Goal: Book appointment/travel/reservation

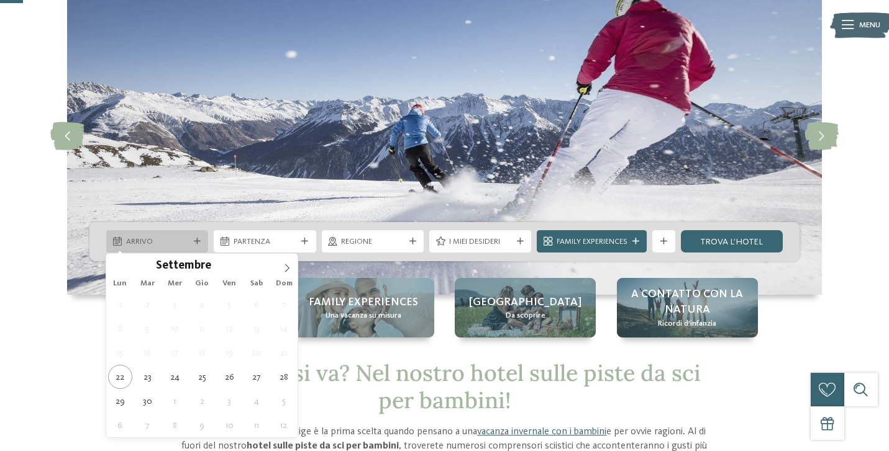
click at [190, 243] on div "Arrivo" at bounding box center [157, 242] width 68 height 12
click at [287, 266] on icon at bounding box center [287, 268] width 9 height 9
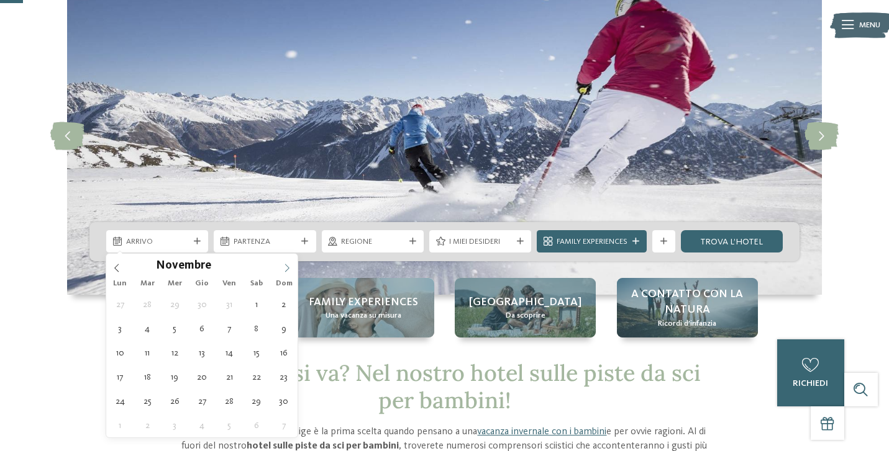
click at [287, 266] on icon at bounding box center [287, 268] width 9 height 9
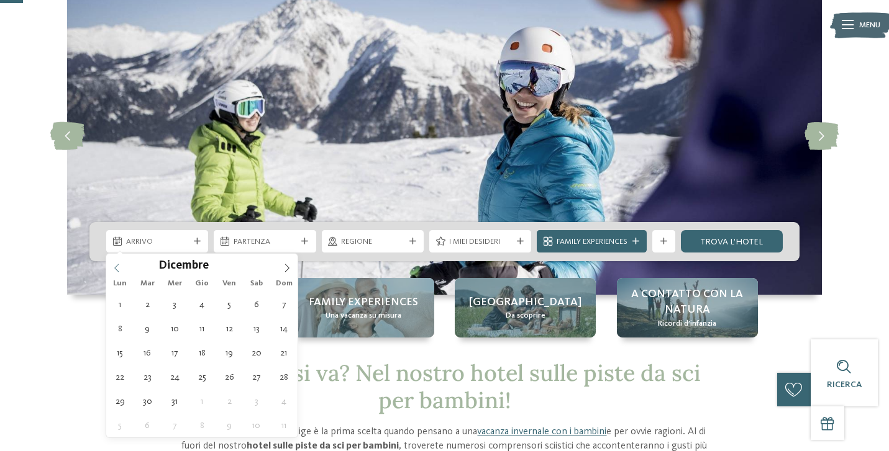
click at [124, 266] on span at bounding box center [116, 264] width 21 height 21
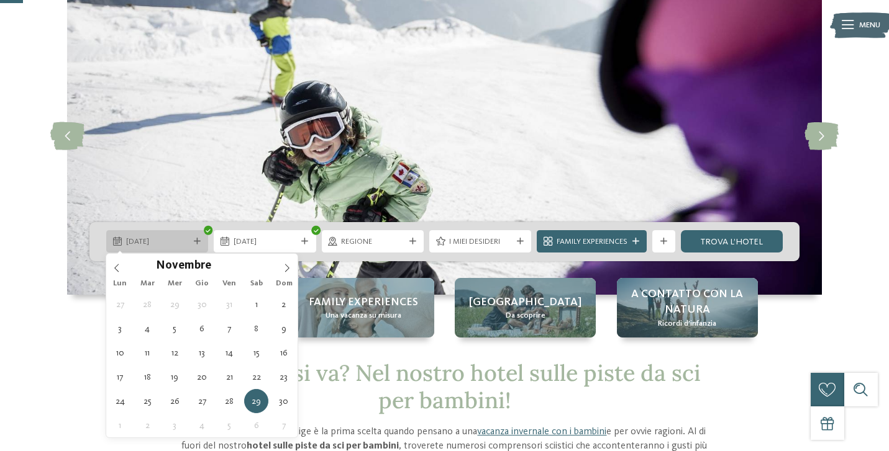
click at [165, 246] on span "29.11.2025" at bounding box center [157, 242] width 63 height 11
click at [286, 263] on span at bounding box center [286, 264] width 21 height 21
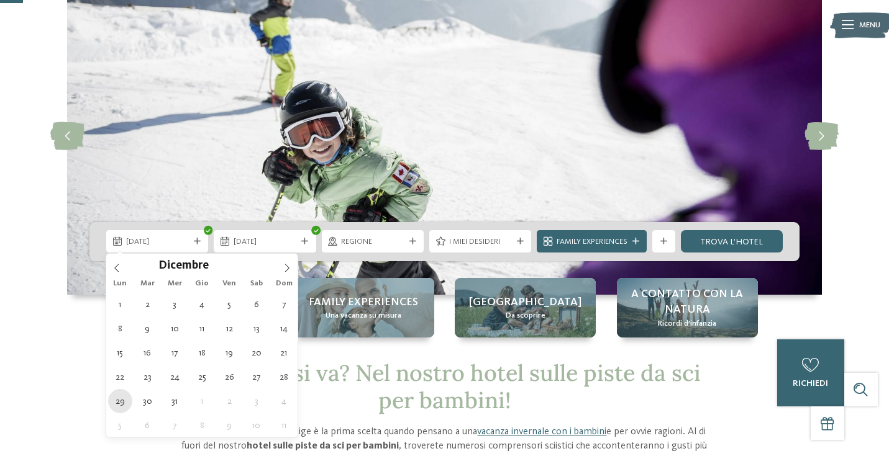
type div "29.12.2025"
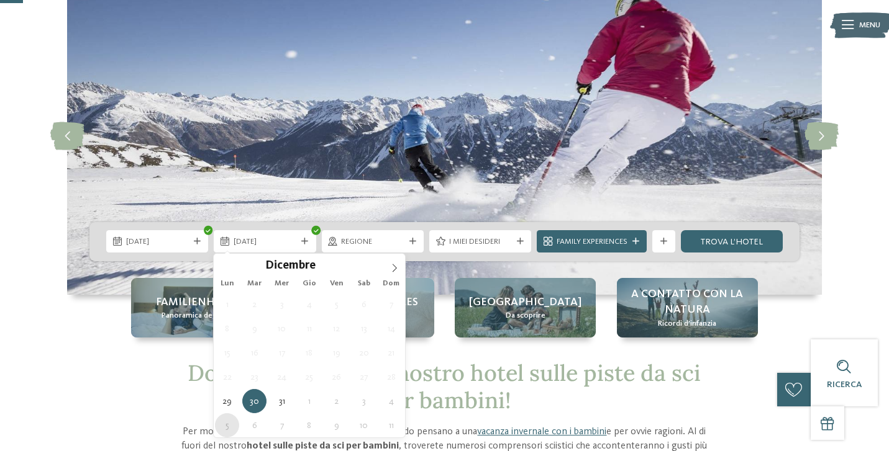
type div "05.01.2026"
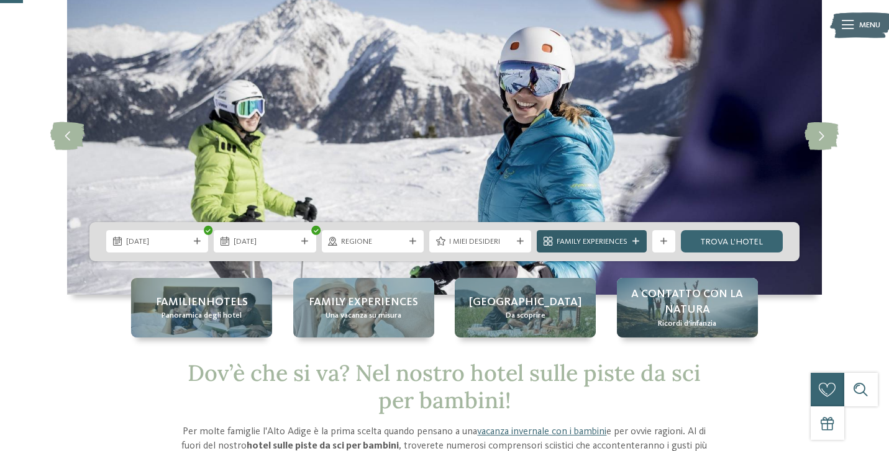
click at [605, 243] on span "Family Experiences" at bounding box center [591, 242] width 71 height 11
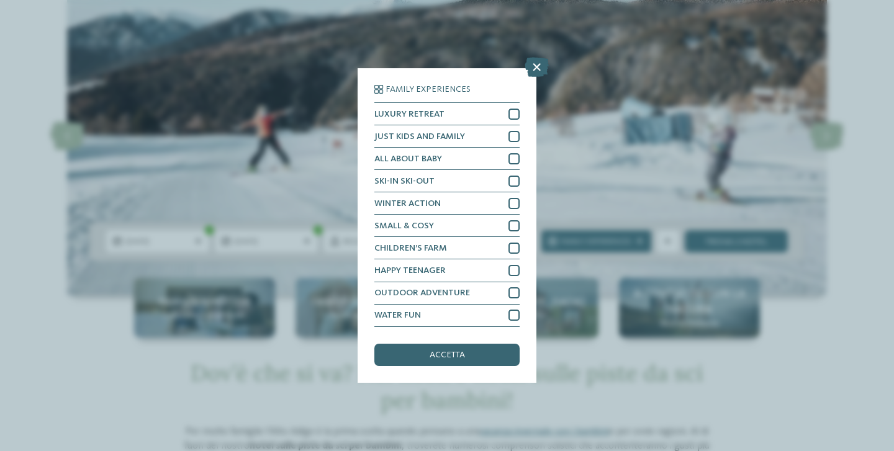
click at [456, 269] on div "Family Experiences LUXURY RETREAT JUST KIDS AND FAMILY" at bounding box center [447, 225] width 179 height 314
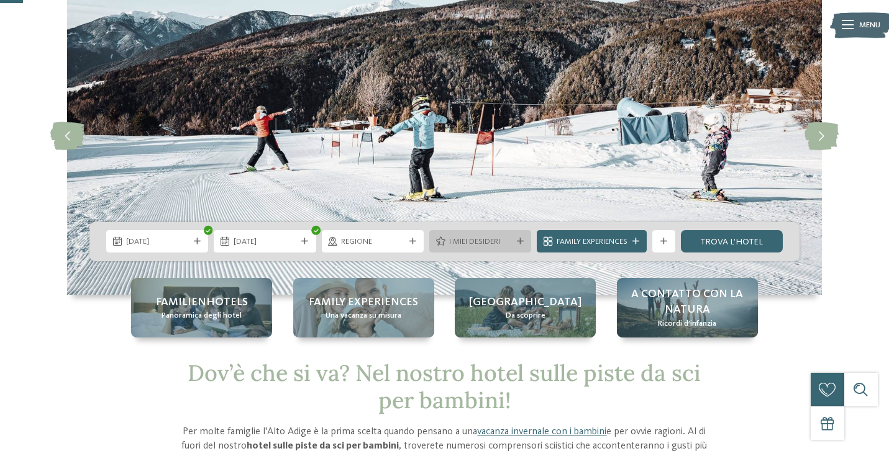
click at [487, 246] on span "I miei desideri" at bounding box center [480, 242] width 63 height 11
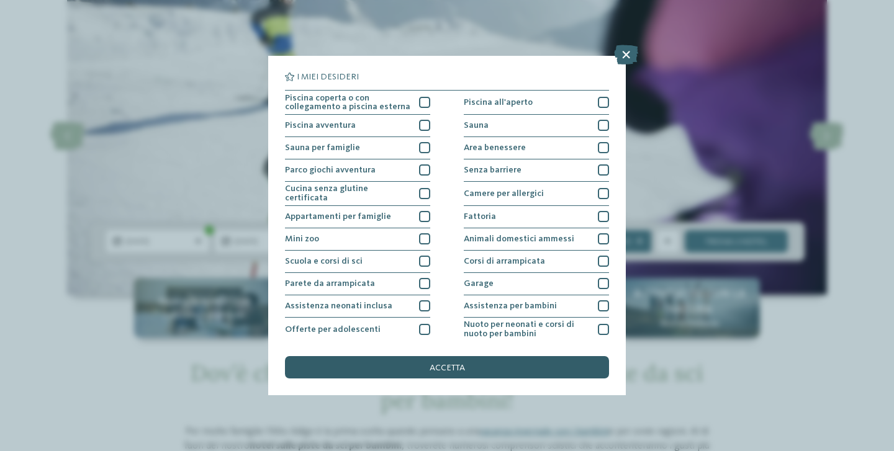
click at [461, 364] on span "accetta" at bounding box center [447, 368] width 35 height 9
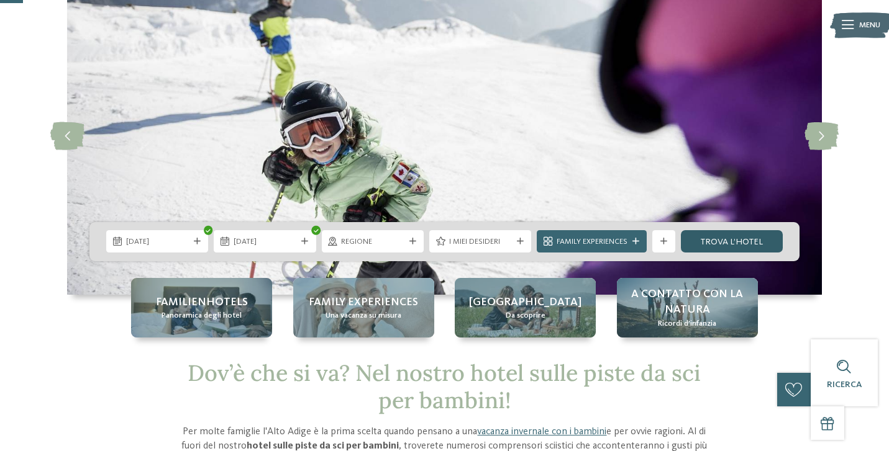
click at [754, 239] on link "trova l’hotel" at bounding box center [732, 241] width 102 height 22
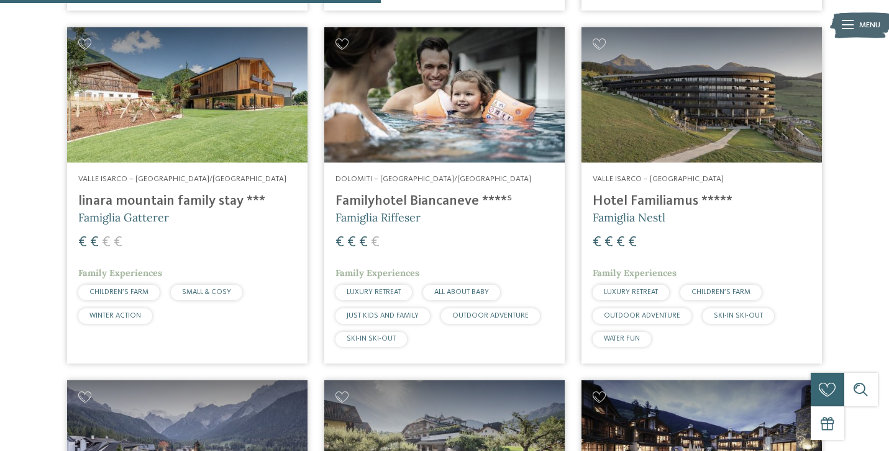
scroll to position [1165, 0]
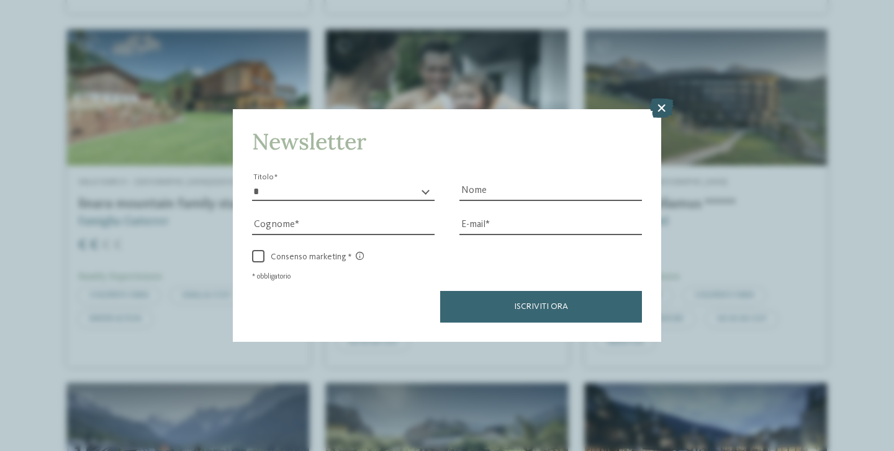
click at [661, 98] on icon at bounding box center [662, 108] width 24 height 20
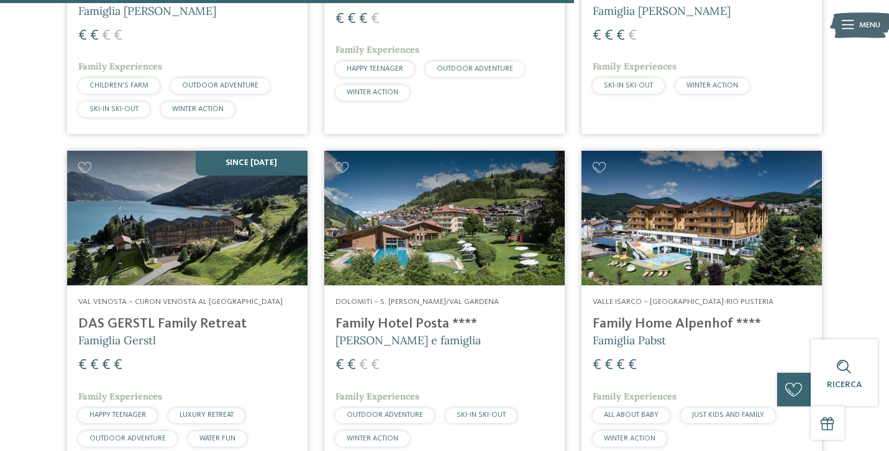
scroll to position [1739, 0]
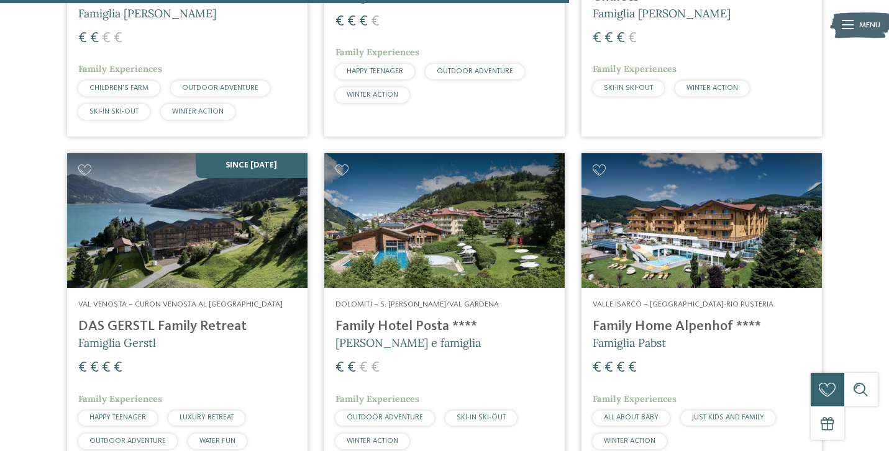
click at [433, 238] on img at bounding box center [444, 220] width 240 height 135
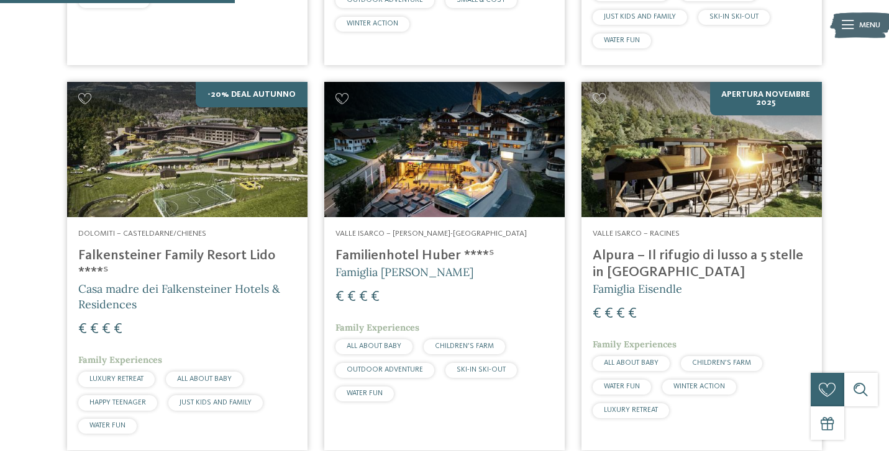
scroll to position [613, 0]
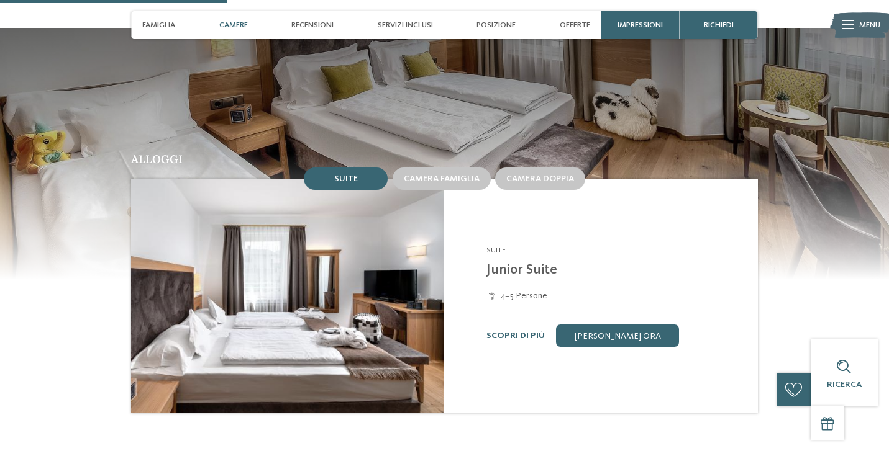
scroll to position [955, 0]
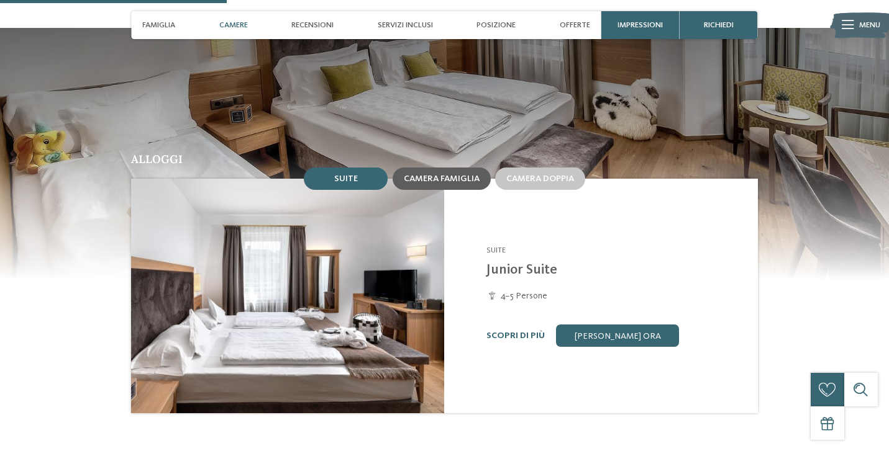
click at [443, 168] on div "Camera famiglia" at bounding box center [441, 179] width 98 height 22
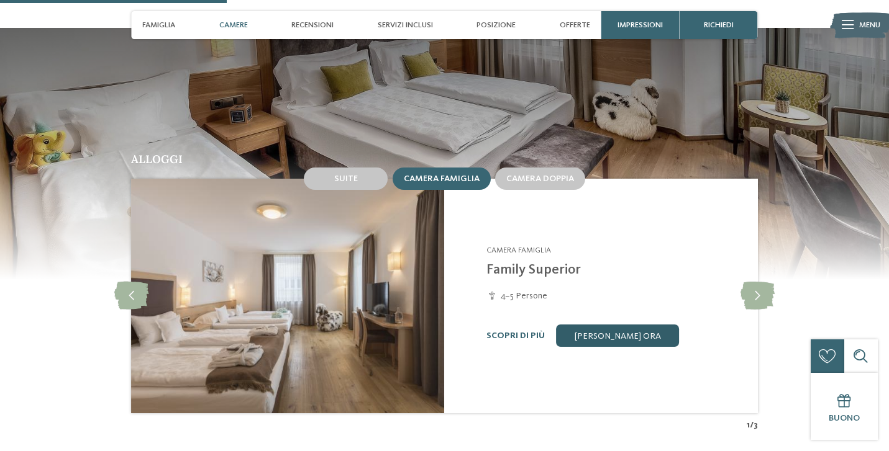
click at [595, 325] on link "[PERSON_NAME] ora" at bounding box center [617, 336] width 123 height 22
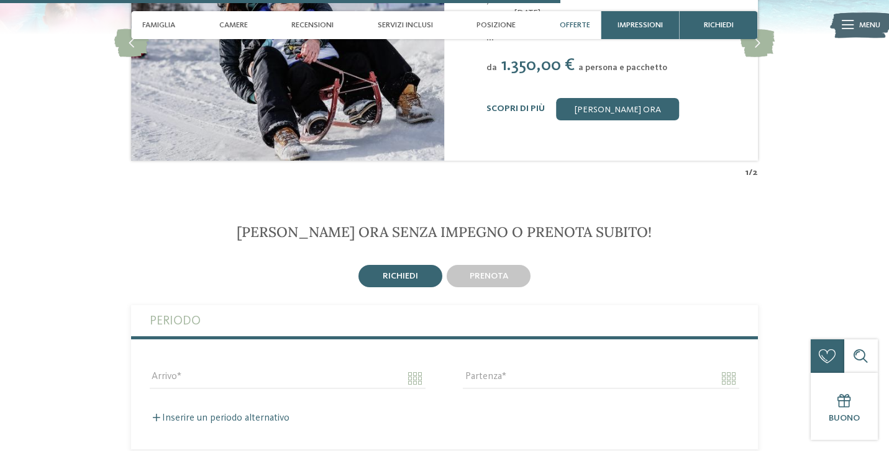
scroll to position [2655, 0]
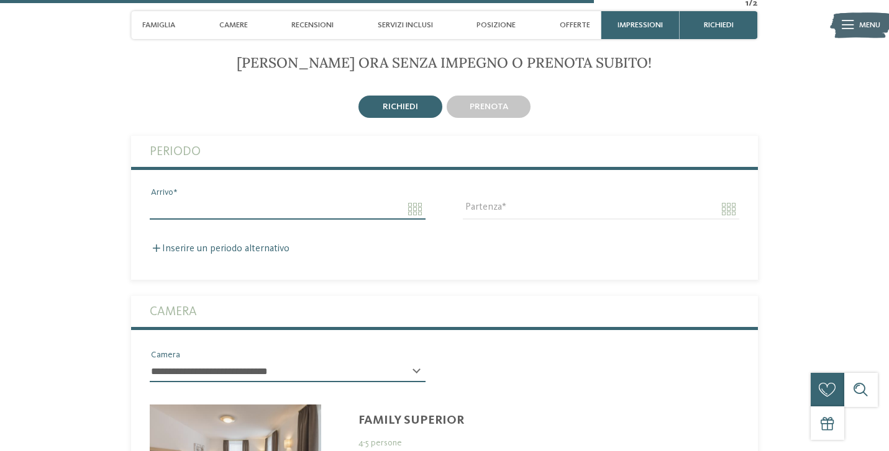
click at [410, 199] on input "Arrivo" at bounding box center [288, 209] width 276 height 21
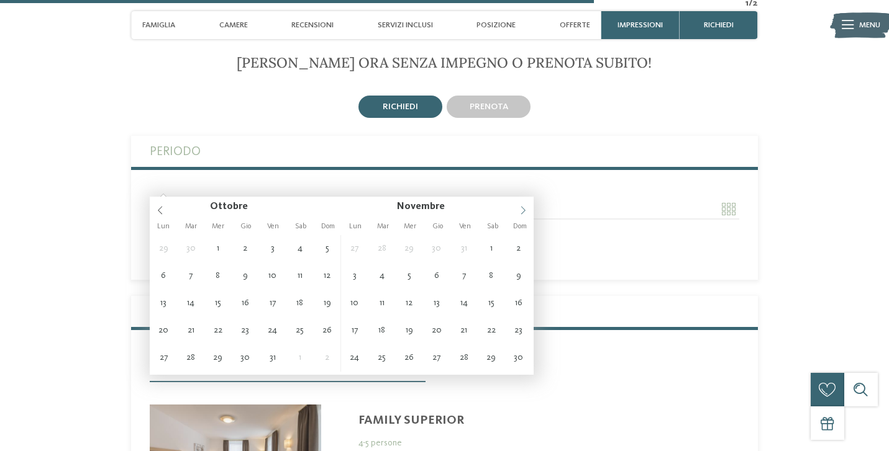
click at [522, 206] on icon at bounding box center [522, 210] width 9 height 9
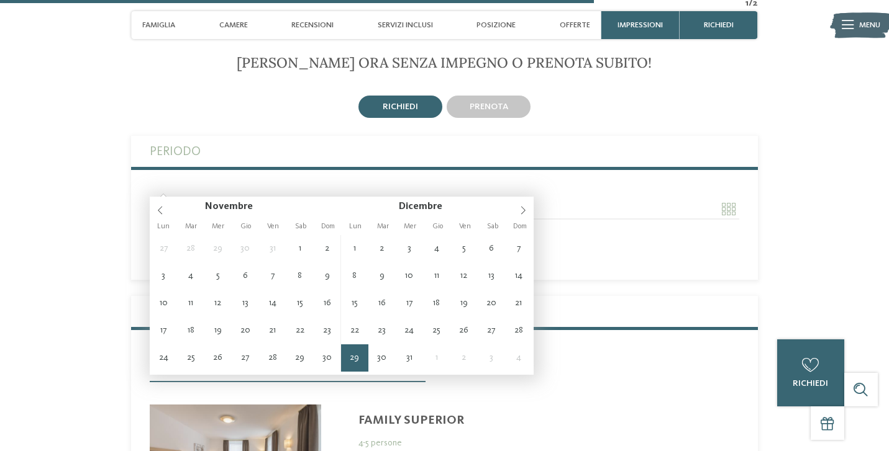
type input "**********"
type input "****"
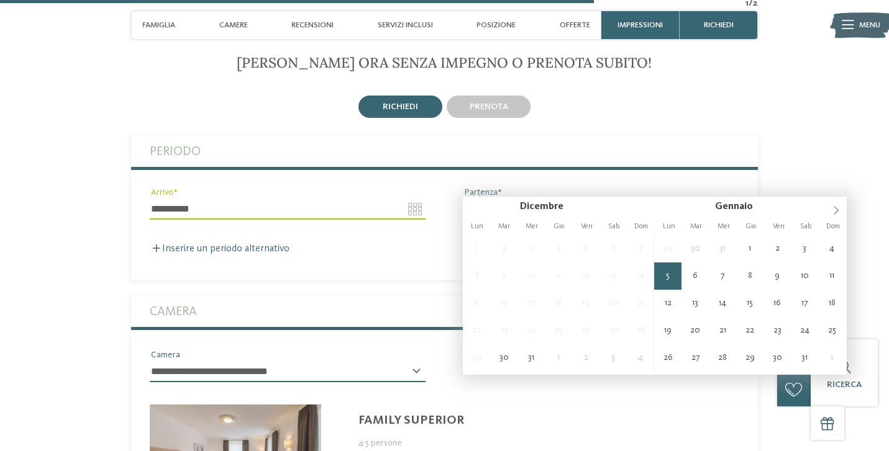
type input "**********"
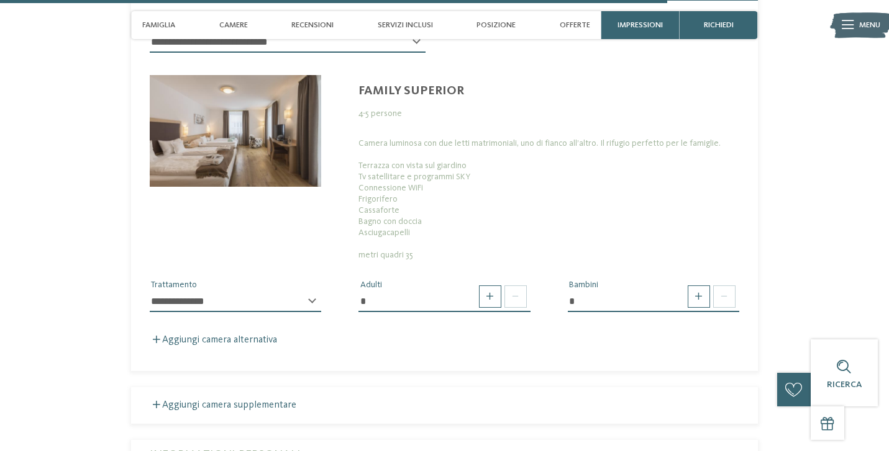
scroll to position [3011, 0]
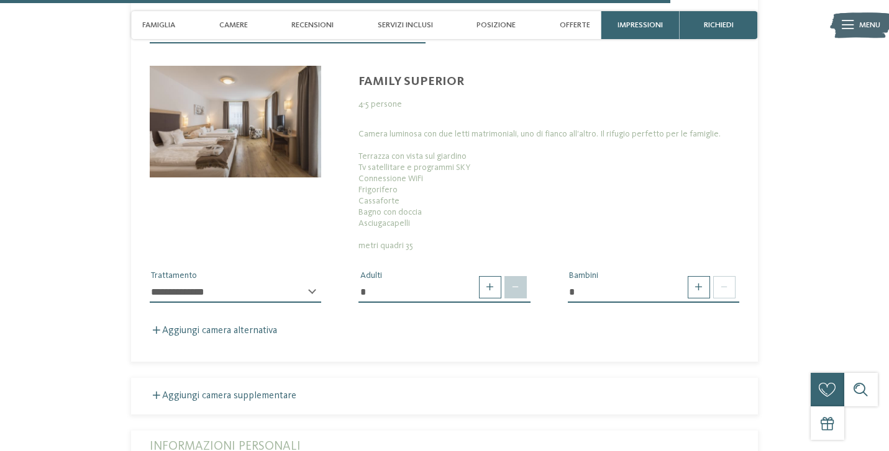
click at [519, 276] on span at bounding box center [515, 287] width 22 height 22
click at [517, 276] on span at bounding box center [515, 287] width 22 height 22
click at [488, 276] on span at bounding box center [490, 287] width 22 height 22
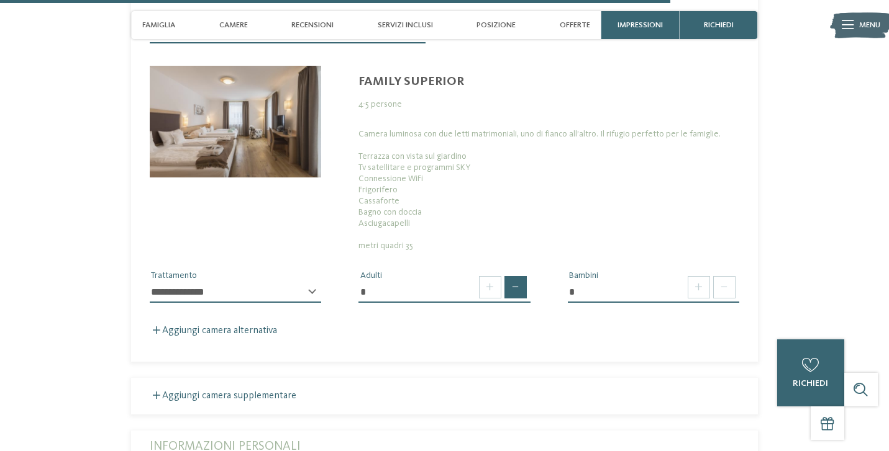
click at [507, 276] on span at bounding box center [515, 287] width 22 height 22
type input "*"
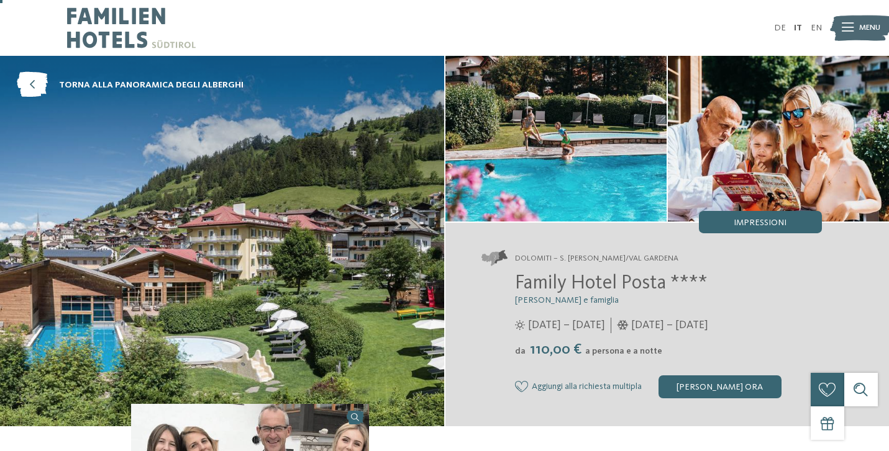
scroll to position [0, 0]
